Goal: Task Accomplishment & Management: Manage account settings

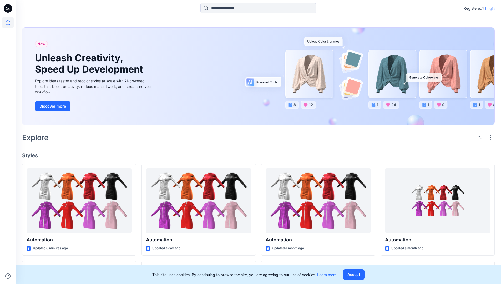
click at [489, 8] on p "Login" at bounding box center [489, 9] width 9 height 6
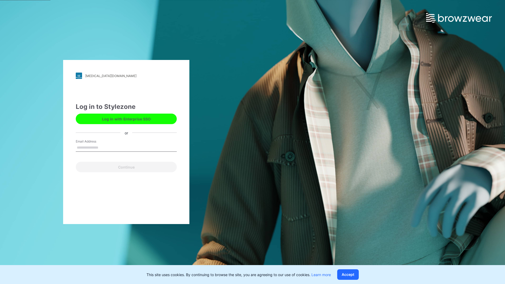
click at [104, 147] on input "Email Address" at bounding box center [126, 148] width 101 height 8
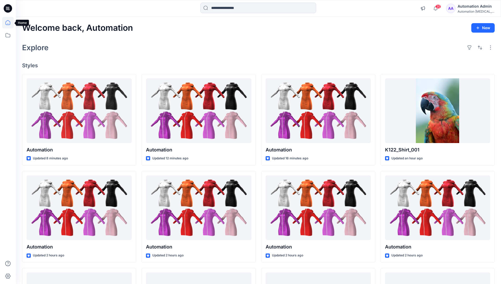
click at [10, 23] on icon at bounding box center [8, 22] width 5 height 5
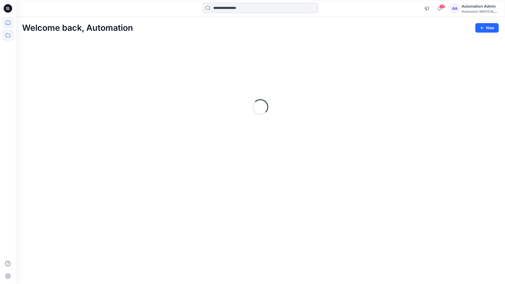
click at [9, 37] on icon at bounding box center [8, 35] width 12 height 12
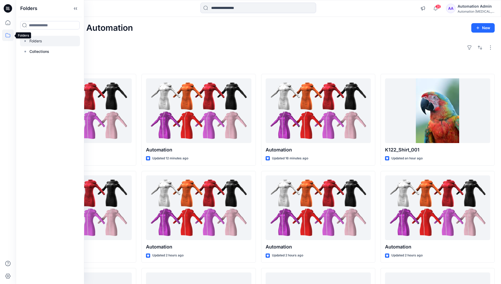
click at [38, 39] on div at bounding box center [50, 41] width 60 height 11
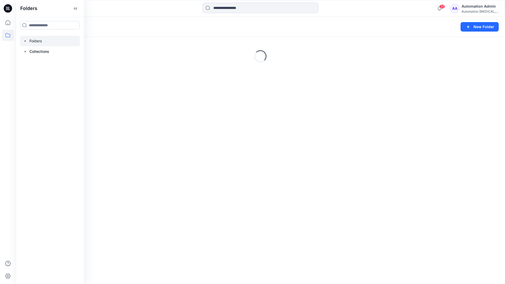
click at [264, 141] on div "Folders New Folder Loading..." at bounding box center [260, 150] width 489 height 267
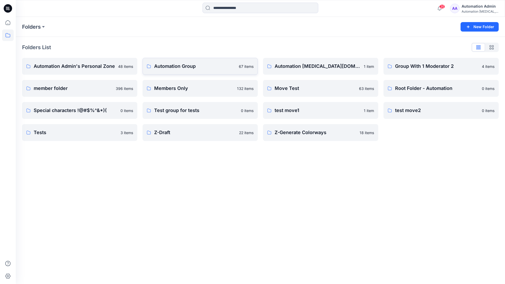
click at [179, 68] on p "Automation Group" at bounding box center [195, 66] width 82 height 7
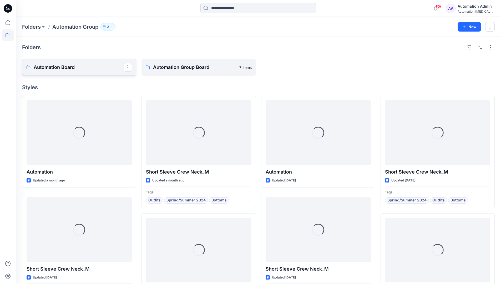
click at [104, 73] on link "Automation Board" at bounding box center [79, 67] width 114 height 17
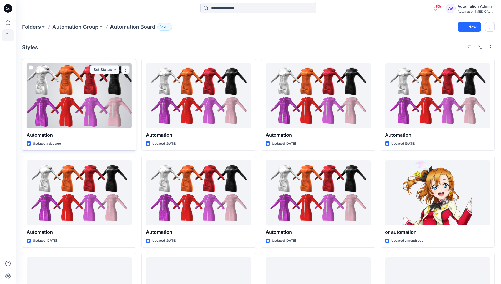
click at [124, 71] on button "button" at bounding box center [125, 70] width 8 height 8
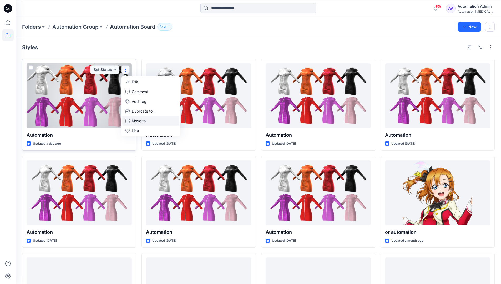
click at [136, 121] on p "Move to" at bounding box center [139, 121] width 14 height 6
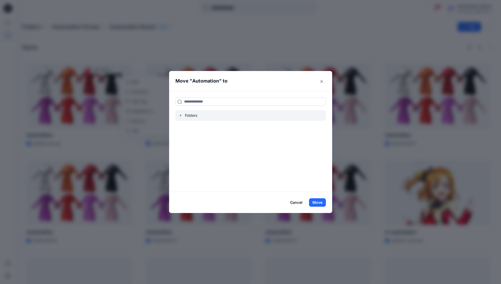
click at [183, 116] on icon "button" at bounding box center [181, 115] width 4 height 4
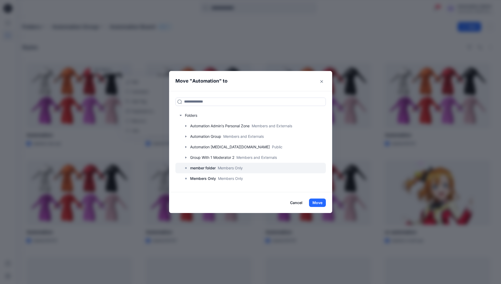
click at [204, 169] on p "member folder" at bounding box center [203, 168] width 26 height 6
click at [322, 202] on button "Move" at bounding box center [317, 203] width 17 height 8
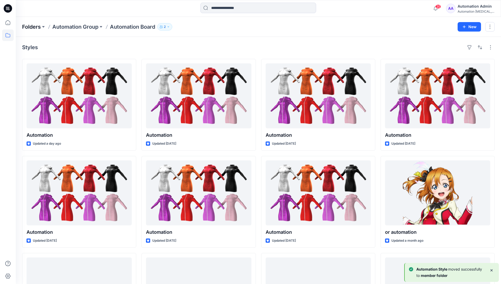
click at [33, 27] on p "Folders" at bounding box center [31, 26] width 19 height 7
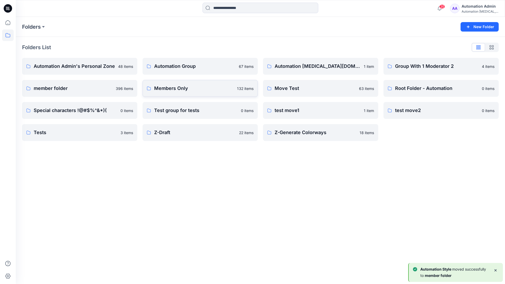
click at [186, 89] on p "Members Only" at bounding box center [194, 88] width 80 height 7
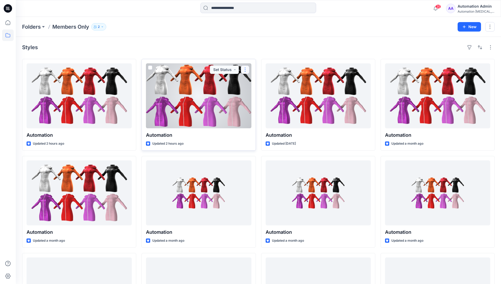
click at [246, 69] on button "button" at bounding box center [245, 70] width 8 height 8
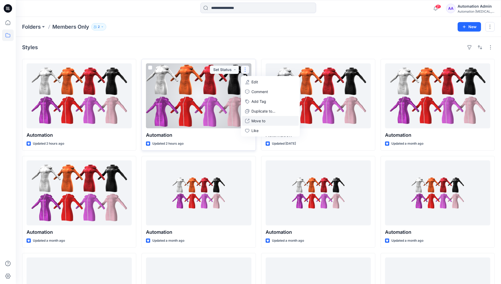
click at [255, 119] on p "Move to" at bounding box center [259, 121] width 14 height 6
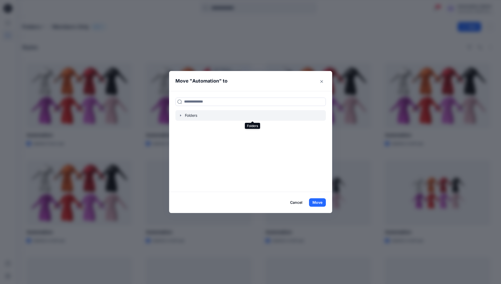
click at [183, 116] on icon "button" at bounding box center [181, 115] width 4 height 4
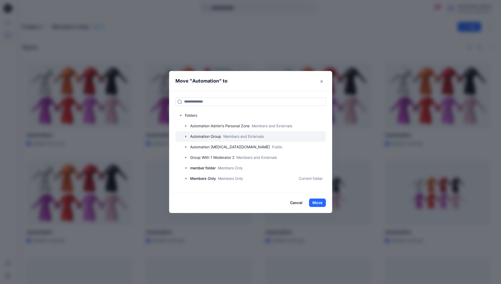
click at [188, 136] on icon "button" at bounding box center [186, 136] width 4 height 4
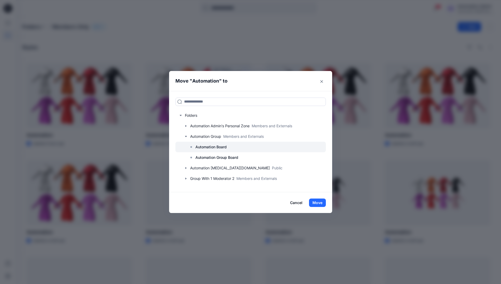
click at [203, 144] on p "Automation Board" at bounding box center [210, 147] width 31 height 6
click at [318, 203] on button "Move" at bounding box center [317, 203] width 17 height 8
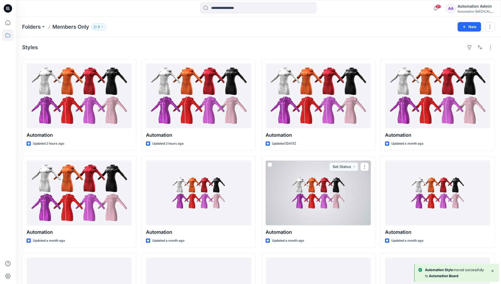
click at [466, 8] on div "Automation Admin" at bounding box center [476, 6] width 37 height 6
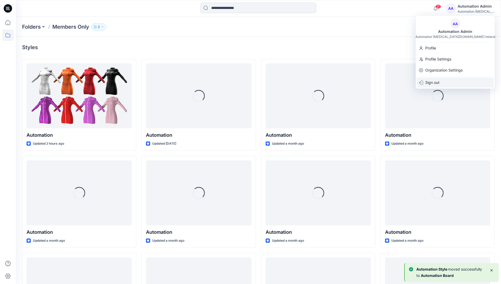
click at [435, 81] on p "Sign out" at bounding box center [432, 83] width 14 height 10
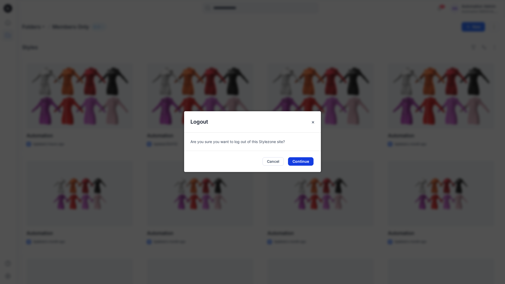
click at [302, 160] on button "Continue" at bounding box center [301, 161] width 26 height 8
